Goal: Check status: Check status

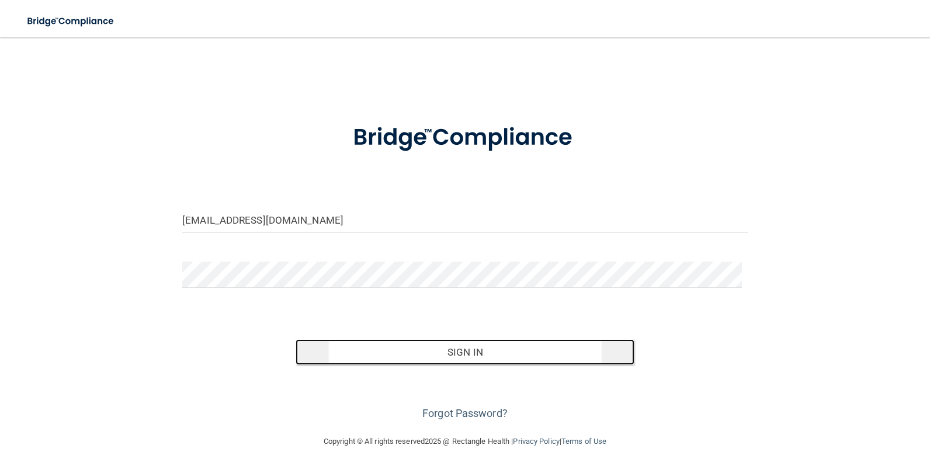
click at [475, 362] on button "Sign In" at bounding box center [465, 352] width 339 height 26
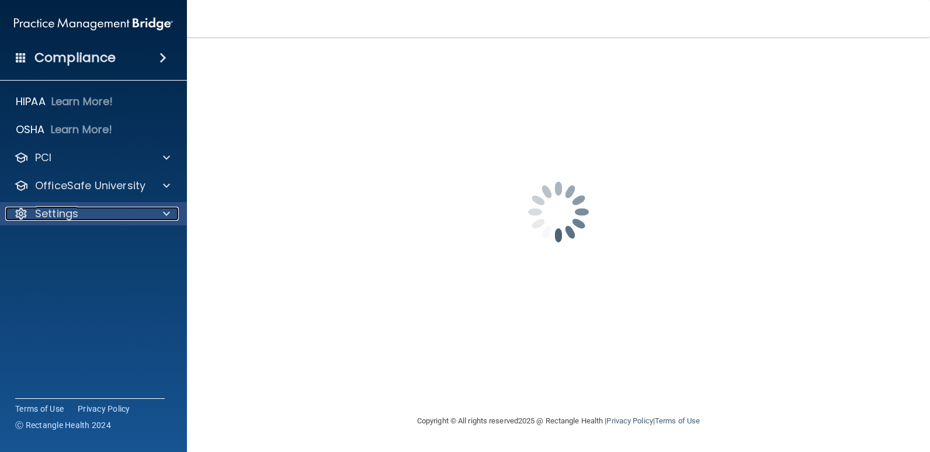
click at [178, 213] on div at bounding box center [164, 214] width 29 height 14
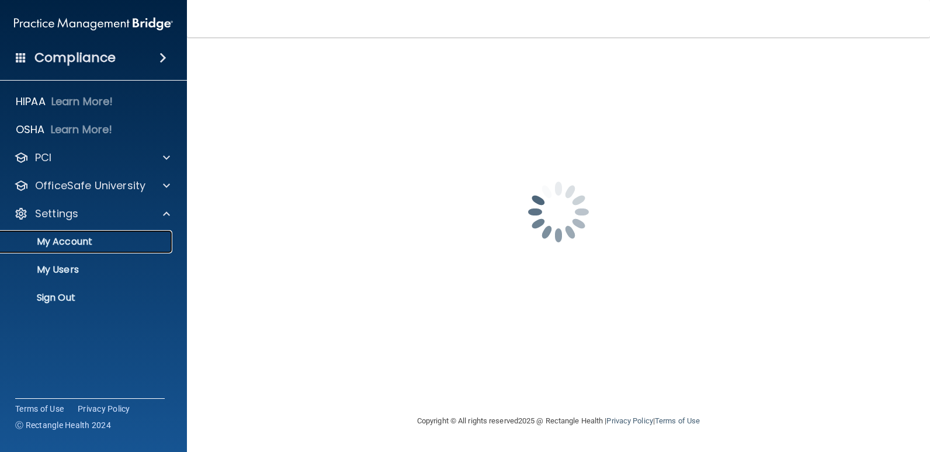
click at [76, 242] on p "My Account" at bounding box center [87, 242] width 159 height 12
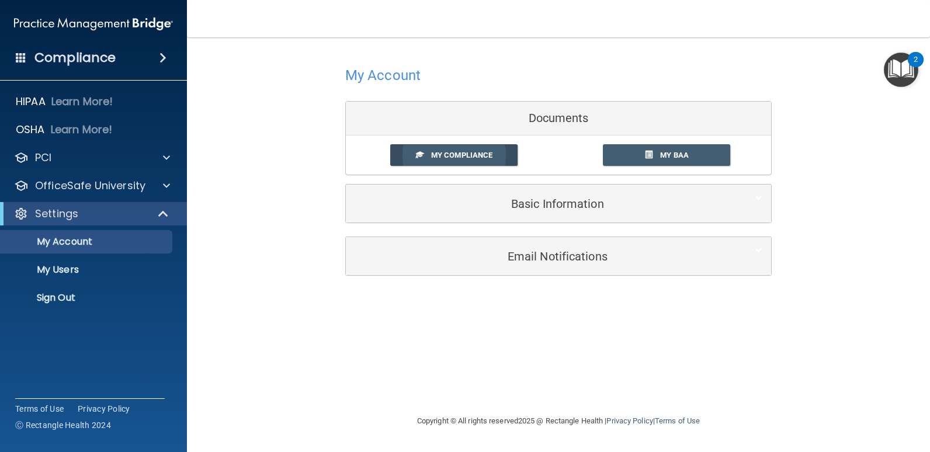
click at [474, 165] on link "My Compliance" at bounding box center [454, 155] width 128 height 22
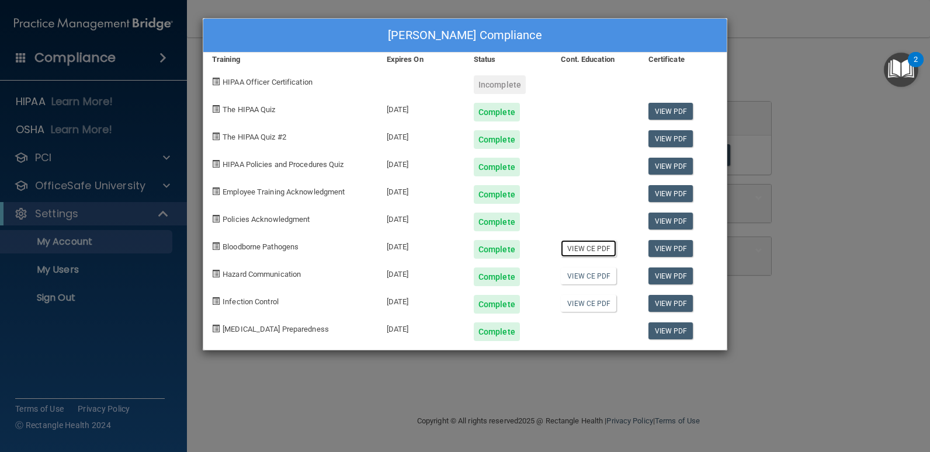
click at [594, 249] on link "View CE PDF" at bounding box center [588, 248] width 55 height 17
click at [595, 276] on link "View CE PDF" at bounding box center [588, 276] width 55 height 17
click at [596, 301] on link "View CE PDF" at bounding box center [588, 303] width 55 height 17
click at [329, 368] on div "Ashley Caldwell's Compliance Training Expires On Status Cont. Education Certifi…" at bounding box center [465, 226] width 930 height 452
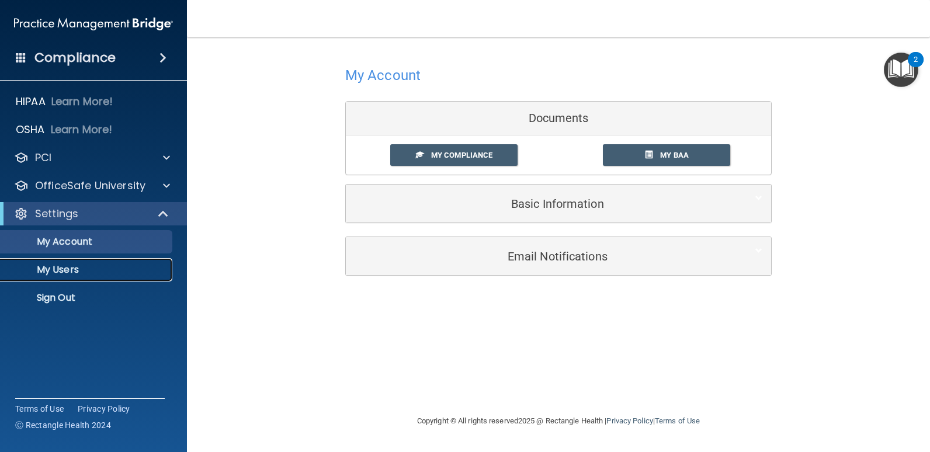
click at [93, 275] on p "My Users" at bounding box center [87, 270] width 159 height 12
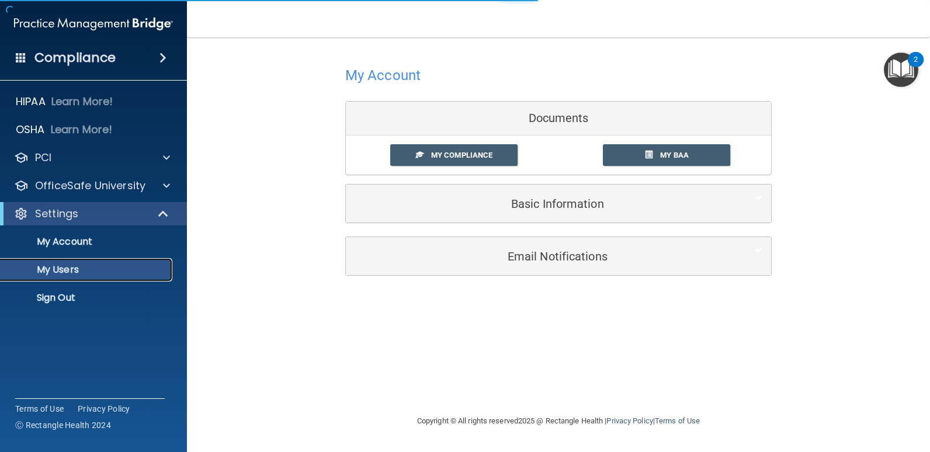
select select "20"
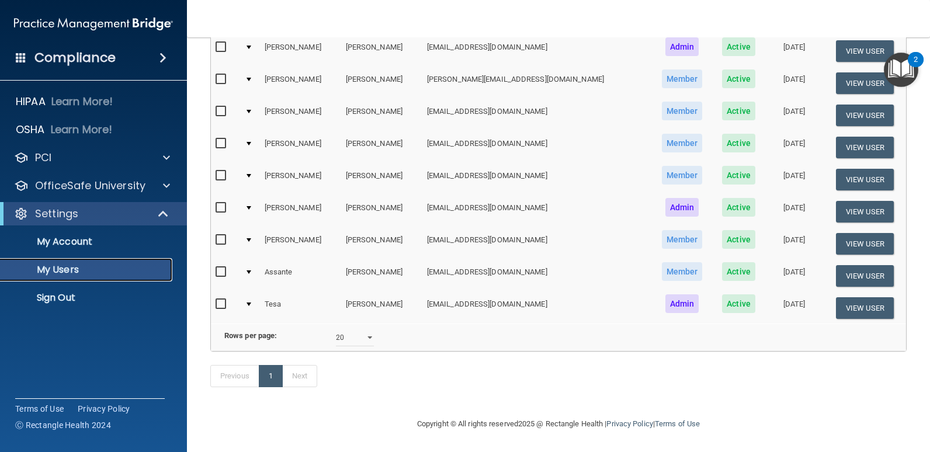
scroll to position [0, 4]
drag, startPoint x: 845, startPoint y: 291, endPoint x: 830, endPoint y: 383, distance: 93.4
click at [830, 383] on div "Previous 1 Next" at bounding box center [559, 379] width 714 height 54
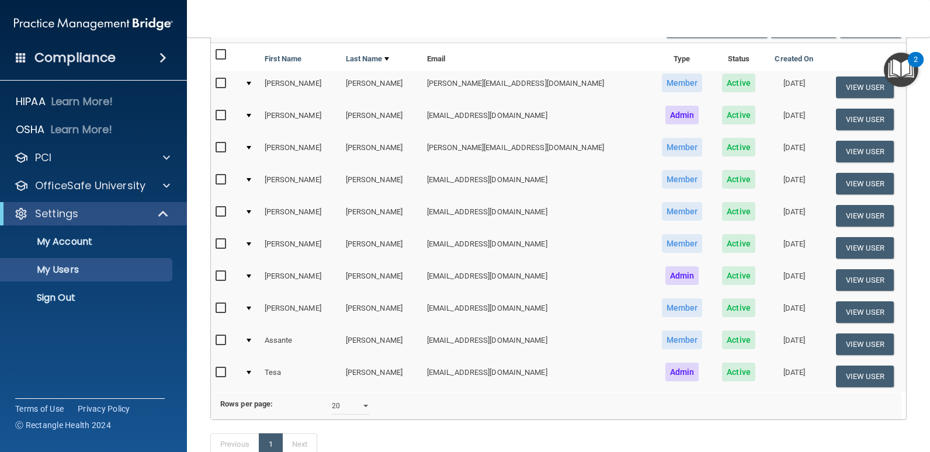
scroll to position [0, 0]
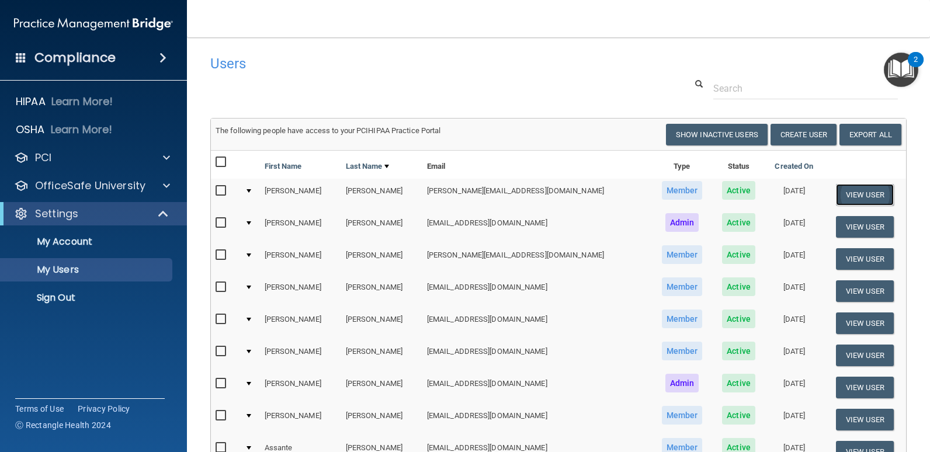
click at [866, 197] on button "View User" at bounding box center [865, 195] width 58 height 22
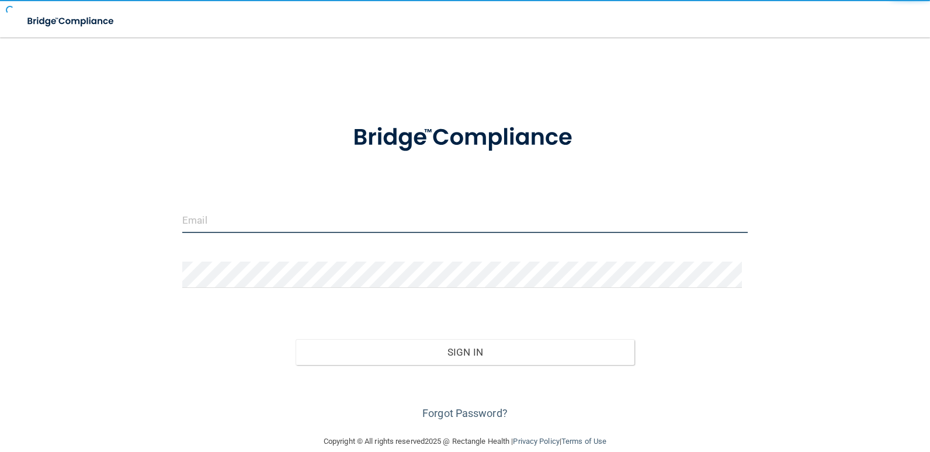
type input "[EMAIL_ADDRESS][DOMAIN_NAME]"
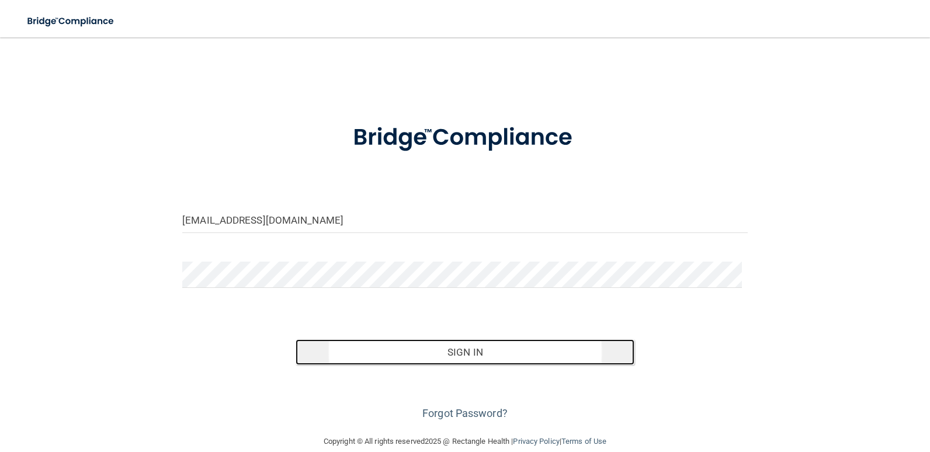
click at [459, 362] on button "Sign In" at bounding box center [465, 352] width 339 height 26
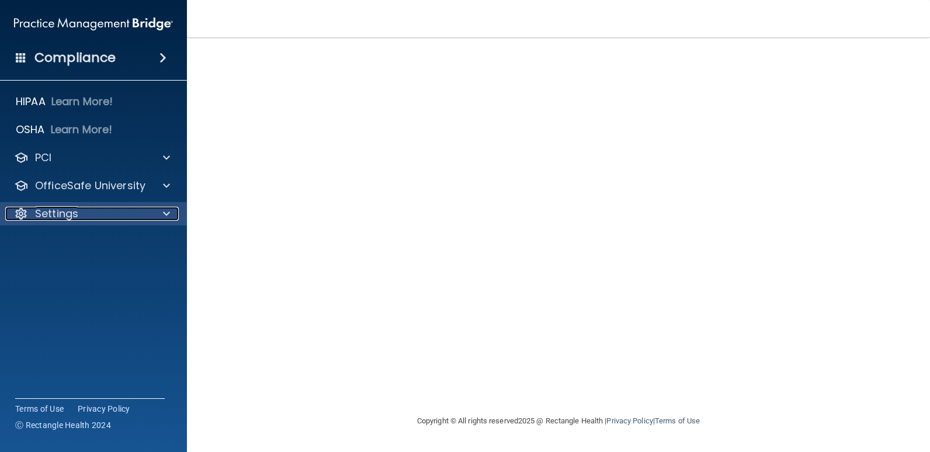
click at [65, 214] on p "Settings" at bounding box center [56, 214] width 43 height 14
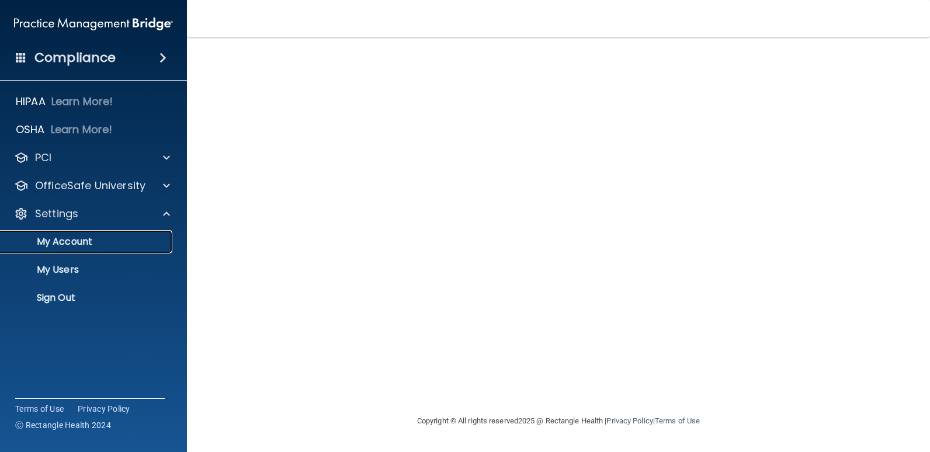
click at [71, 248] on p "My Account" at bounding box center [87, 242] width 159 height 12
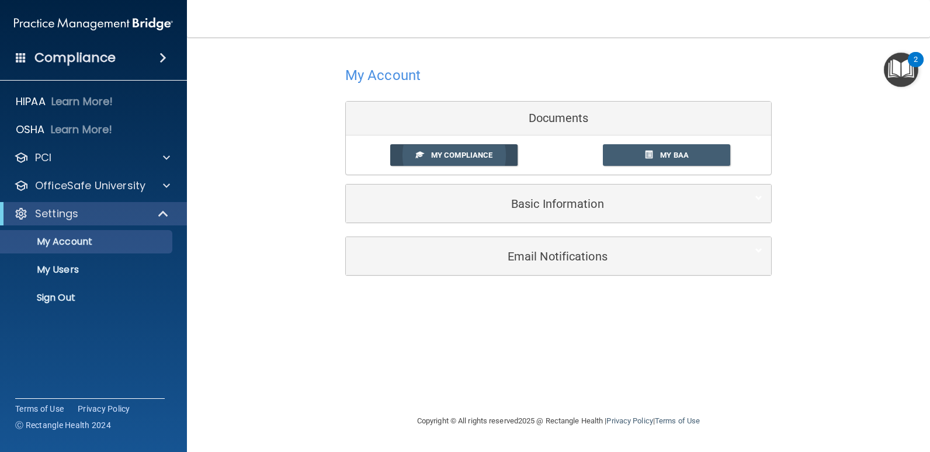
click at [467, 150] on link "My Compliance" at bounding box center [454, 155] width 128 height 22
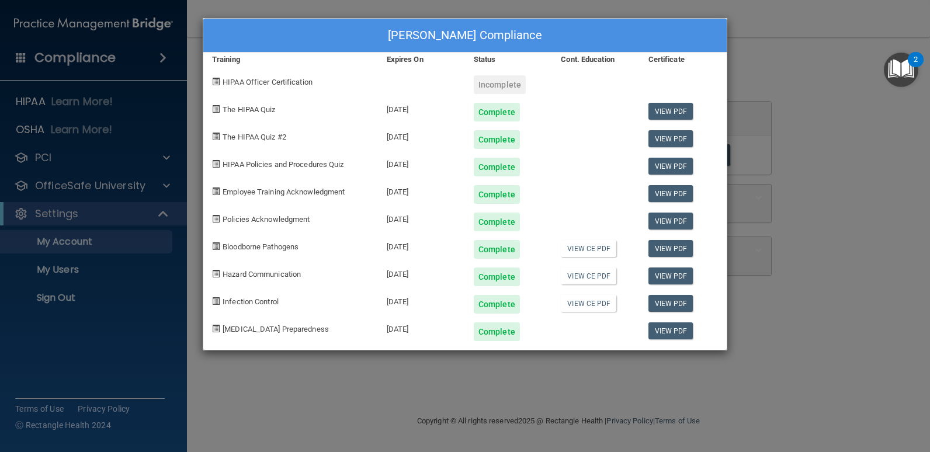
click at [828, 261] on div "Ashley Caldwell's Compliance Training Expires On Status Cont. Education Certifi…" at bounding box center [465, 226] width 930 height 452
click at [214, 217] on span at bounding box center [216, 219] width 8 height 8
